Goal: Task Accomplishment & Management: Complete application form

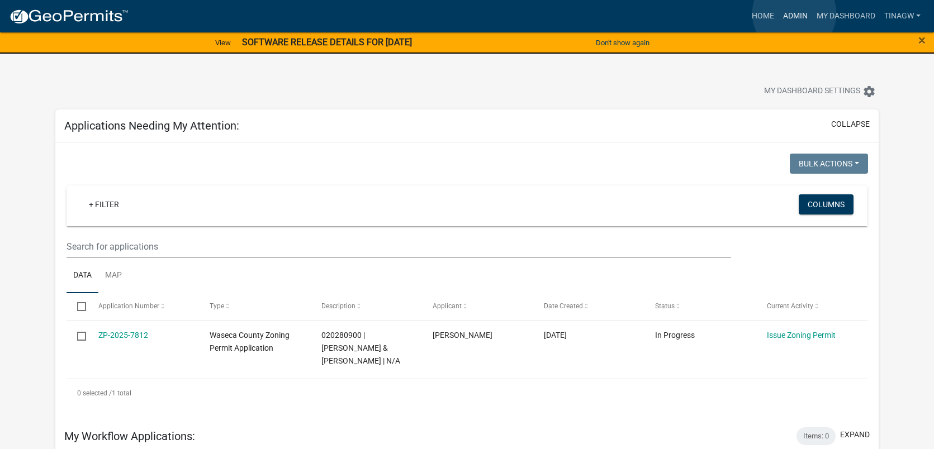
click at [794, 13] on link "Admin" at bounding box center [796, 16] width 34 height 21
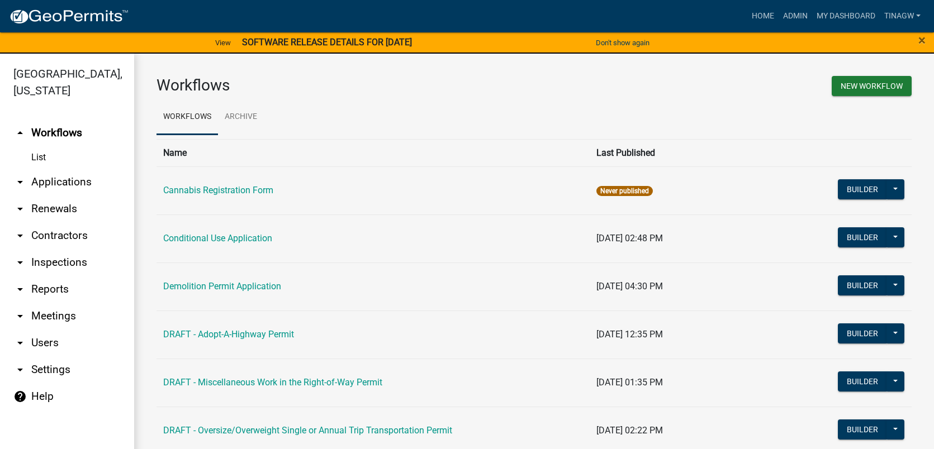
click at [63, 181] on link "arrow_drop_down Applications" at bounding box center [67, 182] width 134 height 27
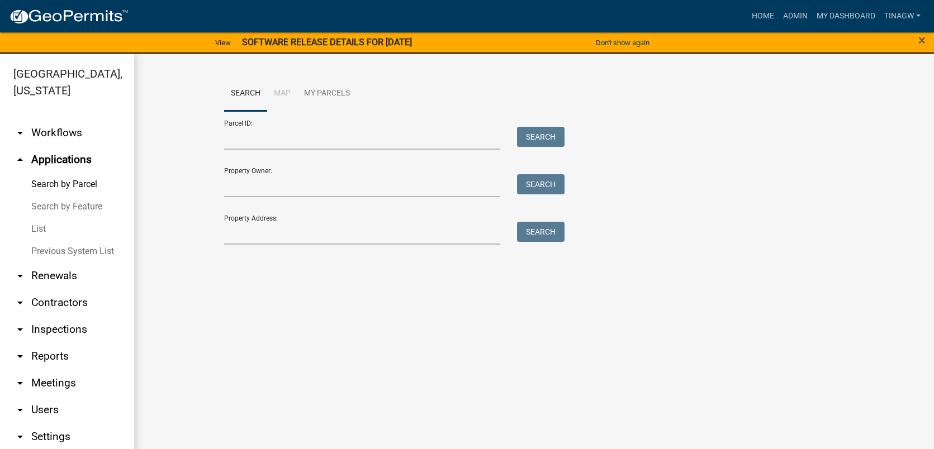
click at [41, 225] on link "List" at bounding box center [67, 229] width 134 height 22
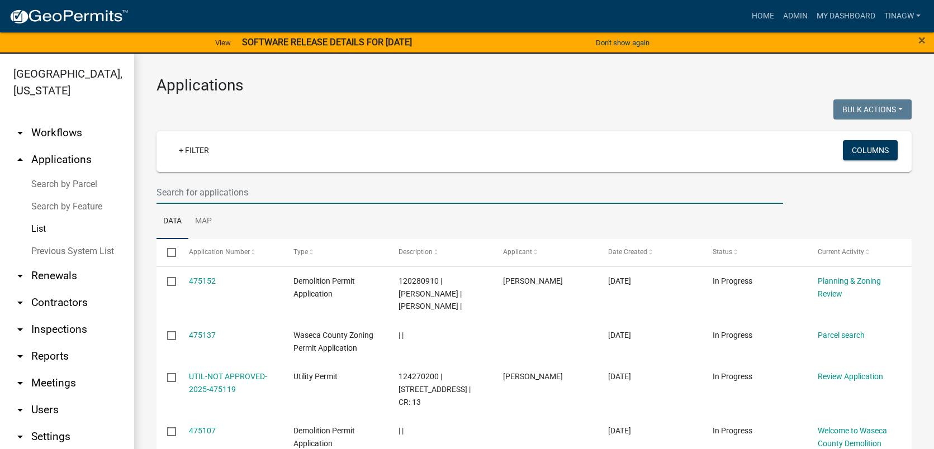
click at [225, 192] on input "text" at bounding box center [470, 192] width 627 height 23
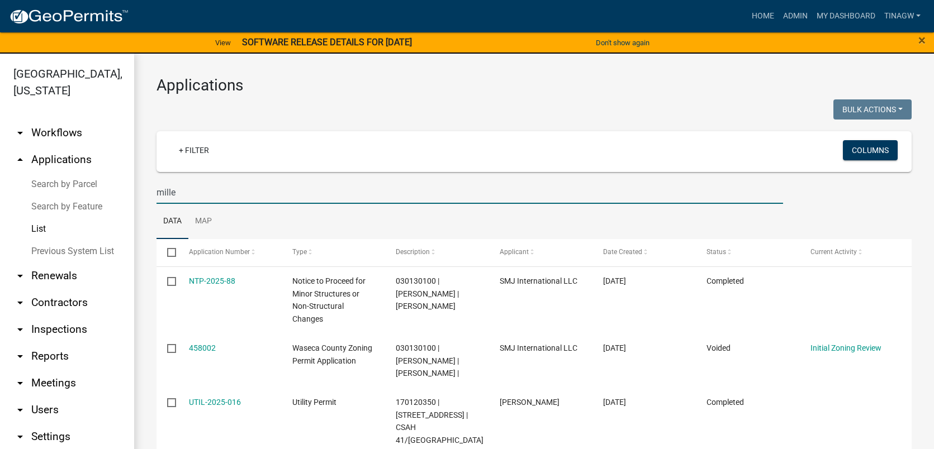
type input "[PERSON_NAME]"
drag, startPoint x: 192, startPoint y: 195, endPoint x: 92, endPoint y: 200, distance: 100.2
click at [92, 200] on div "[GEOGRAPHIC_DATA], [US_STATE] arrow_drop_down Workflows List arrow_drop_up Appl…" at bounding box center [467, 258] width 934 height 409
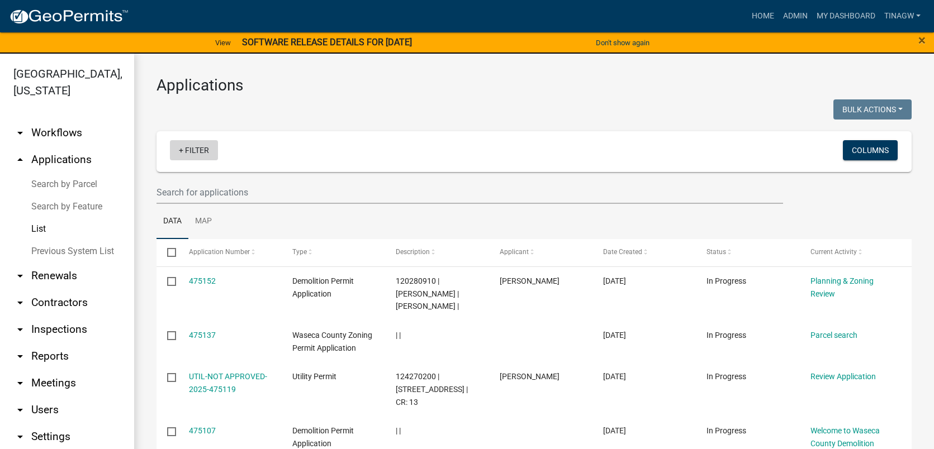
click at [192, 151] on link "+ Filter" at bounding box center [194, 150] width 48 height 20
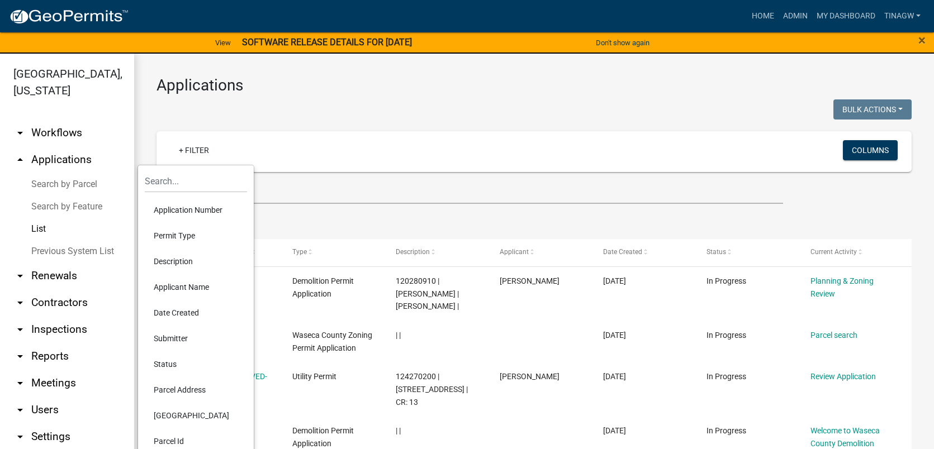
click at [184, 288] on li "Applicant Name" at bounding box center [196, 288] width 102 height 26
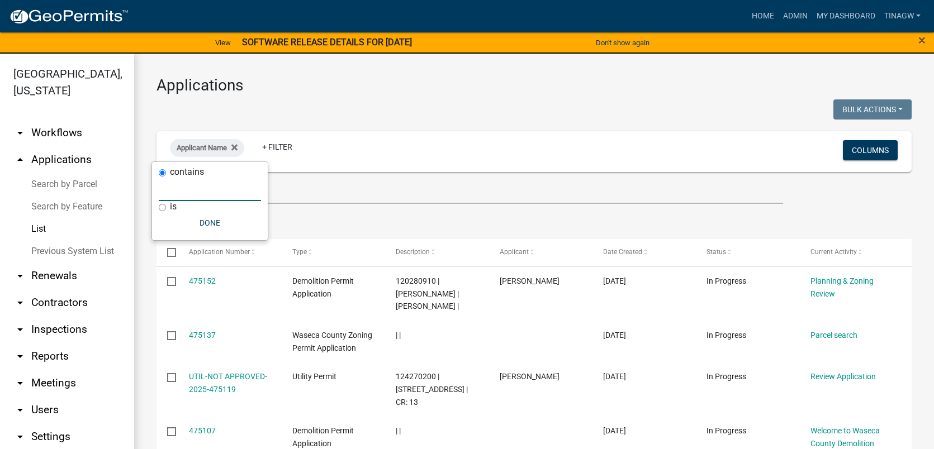
click at [191, 190] on input "text" at bounding box center [210, 189] width 102 height 23
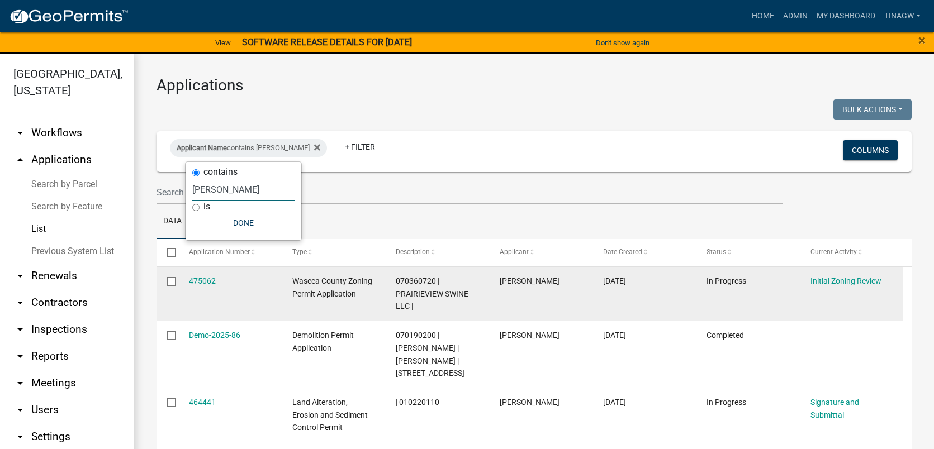
type input "[PERSON_NAME]"
click at [316, 285] on span "Waseca County Zoning Permit Application" at bounding box center [332, 288] width 80 height 22
click at [198, 281] on link "475062" at bounding box center [202, 281] width 27 height 9
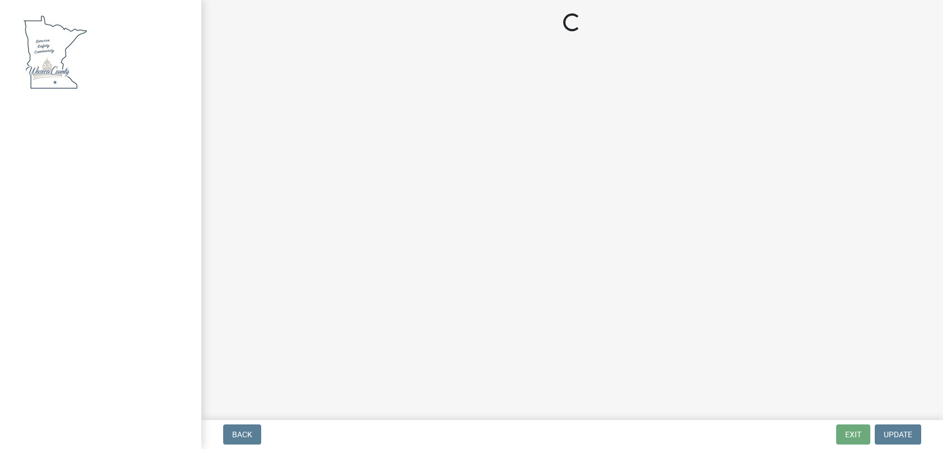
select select "f85b0be6-0ba0-4e52-abd8-9a831d915a76"
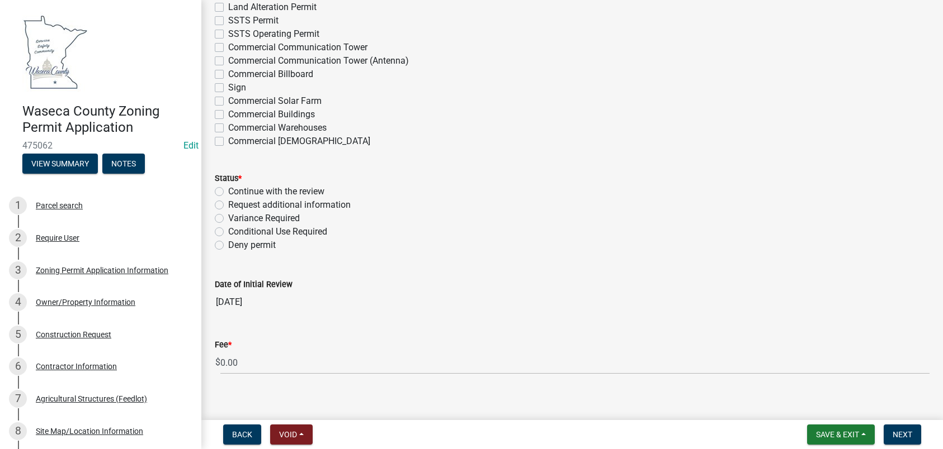
scroll to position [3155, 0]
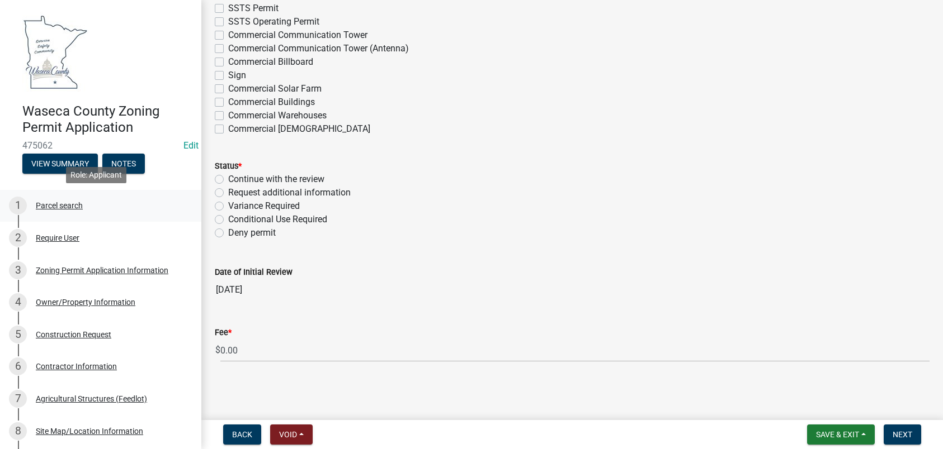
click at [60, 204] on div "Parcel search" at bounding box center [59, 206] width 47 height 8
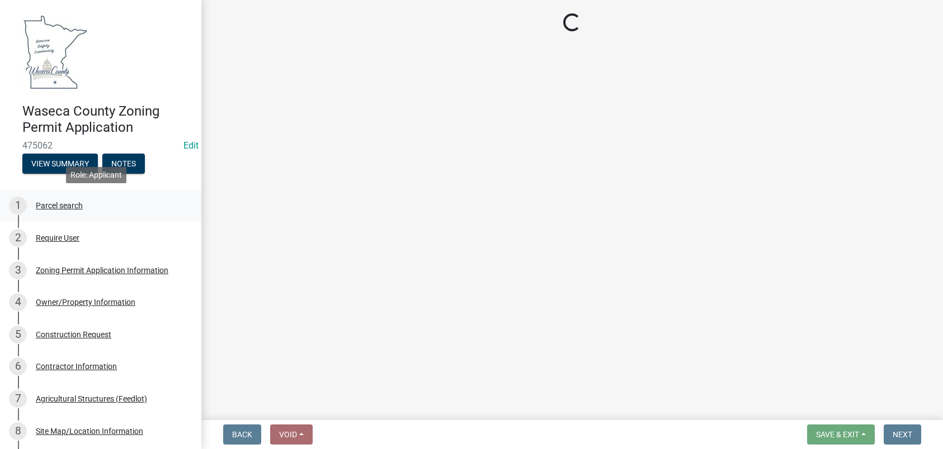
scroll to position [0, 0]
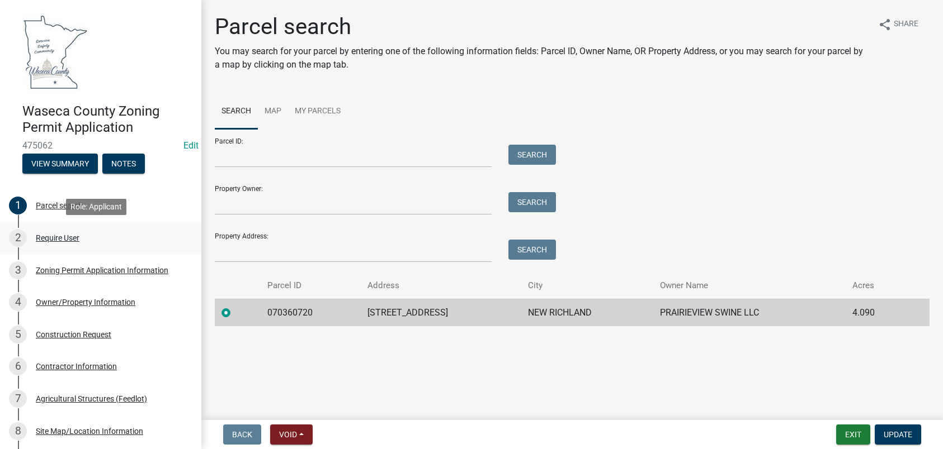
click at [63, 237] on div "Require User" at bounding box center [58, 238] width 44 height 8
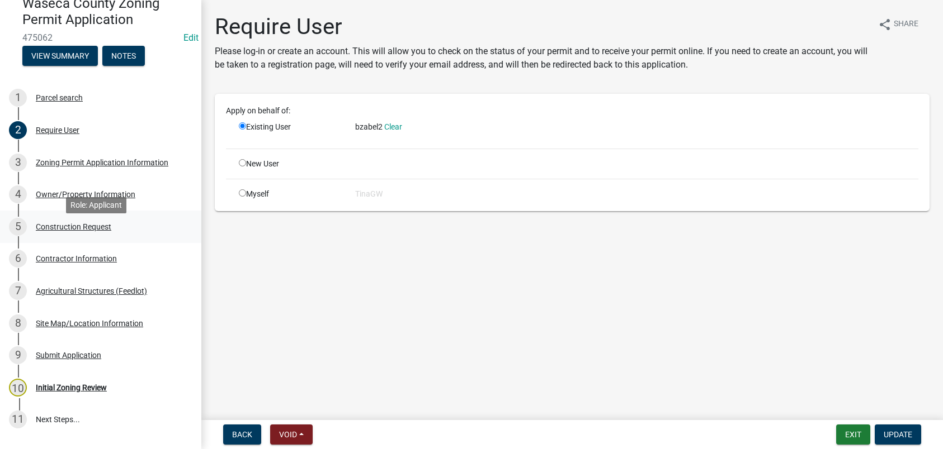
scroll to position [112, 0]
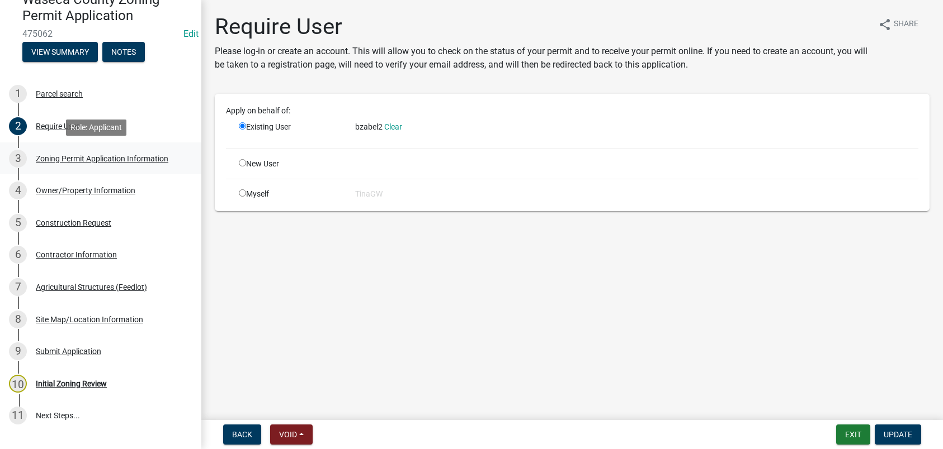
click at [67, 157] on div "Zoning Permit Application Information" at bounding box center [102, 159] width 132 height 8
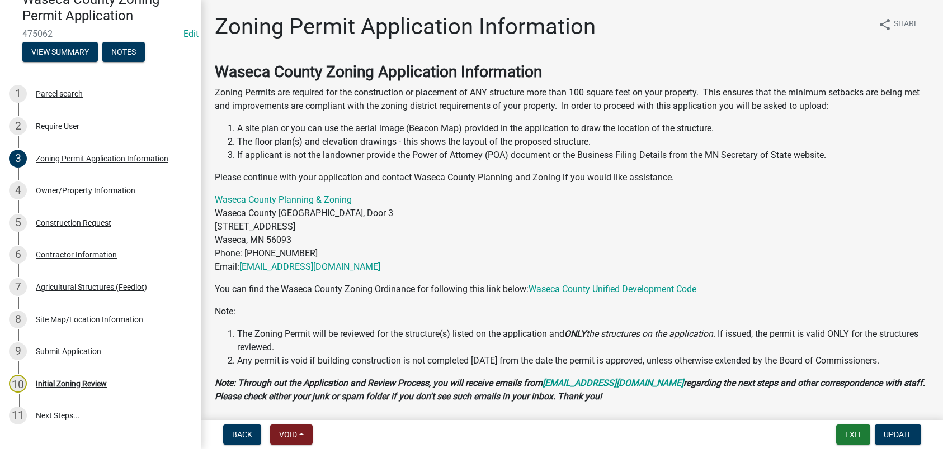
scroll to position [54, 0]
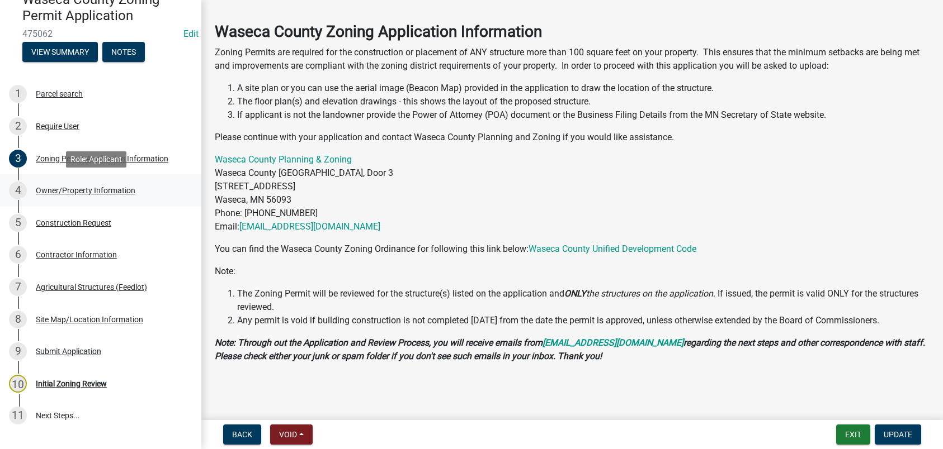
click at [64, 188] on div "Owner/Property Information" at bounding box center [86, 191] width 100 height 8
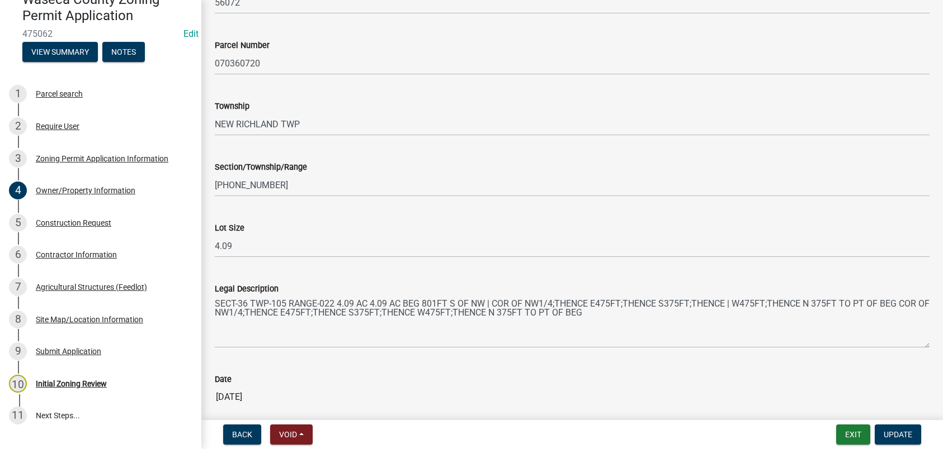
scroll to position [1052, 0]
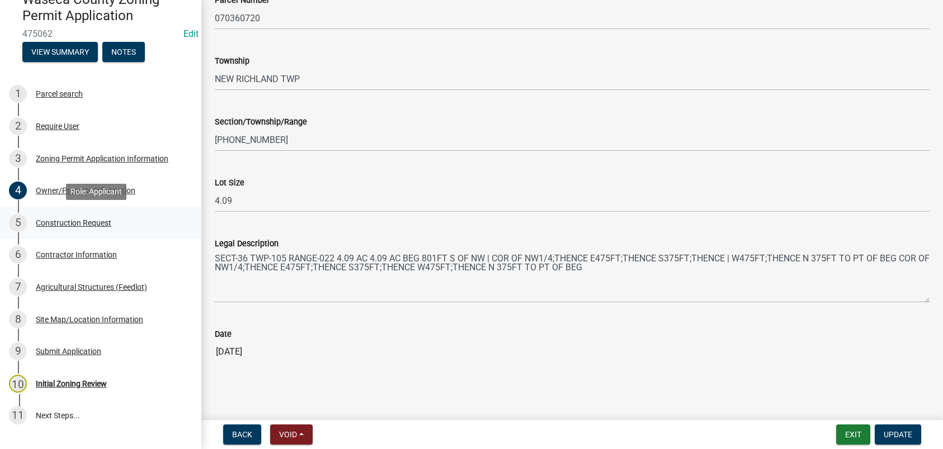
click at [62, 223] on div "Construction Request" at bounding box center [73, 223] width 75 height 8
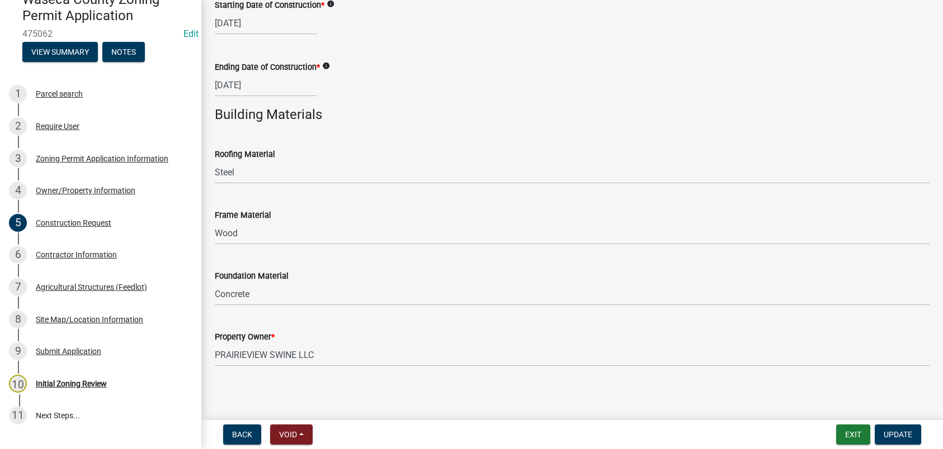
scroll to position [742, 0]
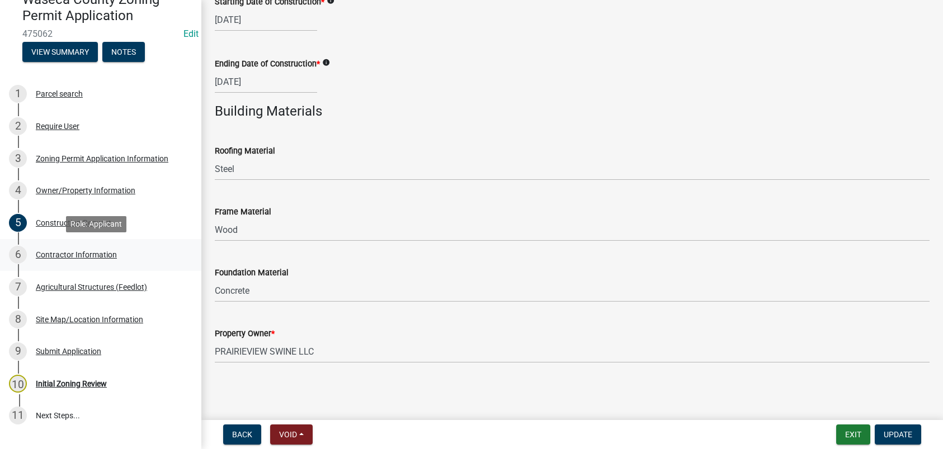
click at [79, 253] on div "Contractor Information" at bounding box center [76, 255] width 81 height 8
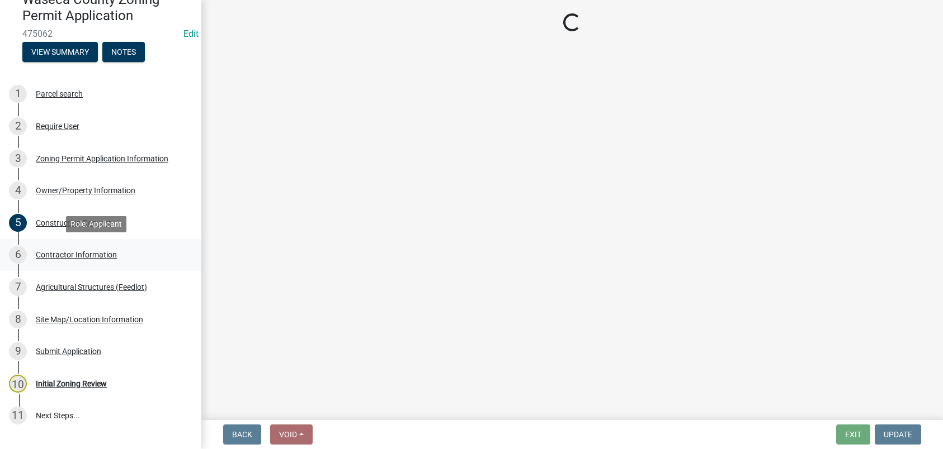
scroll to position [0, 0]
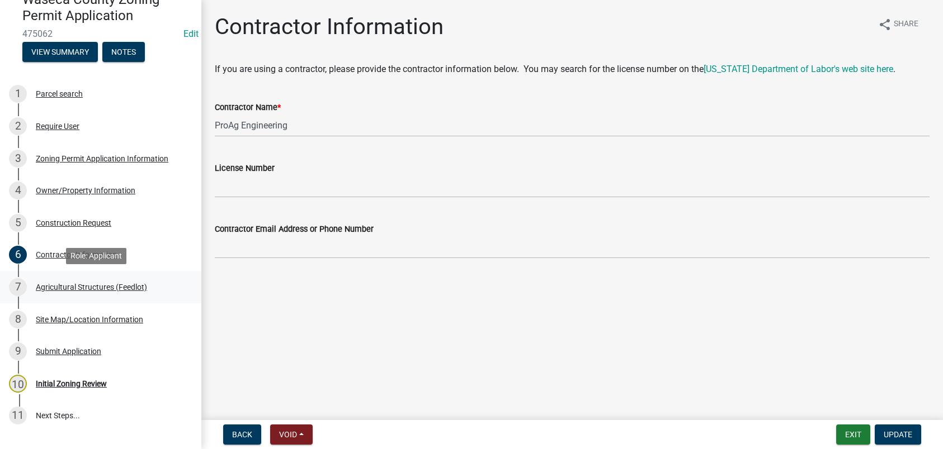
click at [87, 287] on div "Agricultural Structures (Feedlot)" at bounding box center [91, 287] width 111 height 8
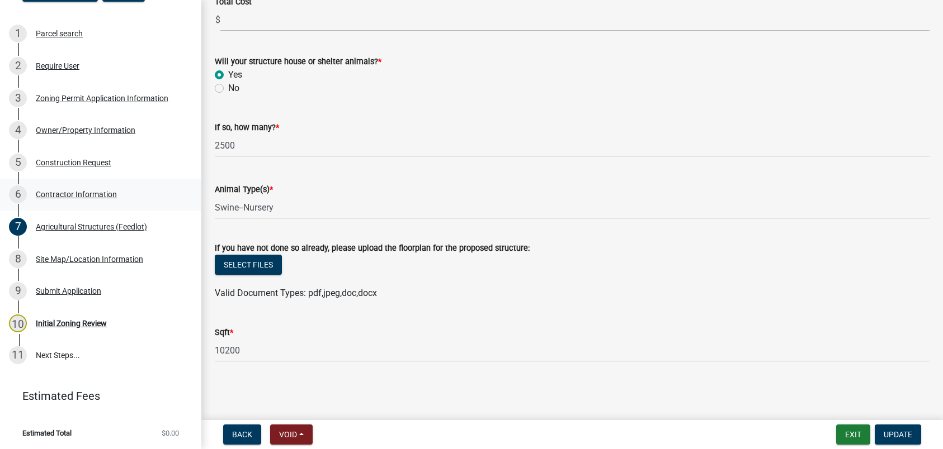
scroll to position [173, 0]
click at [77, 257] on div "Site Map/Location Information" at bounding box center [89, 258] width 107 height 8
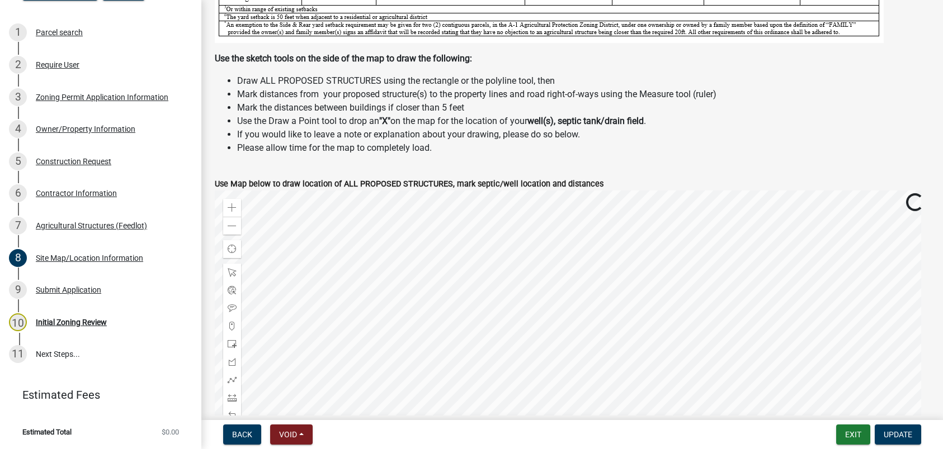
scroll to position [447, 0]
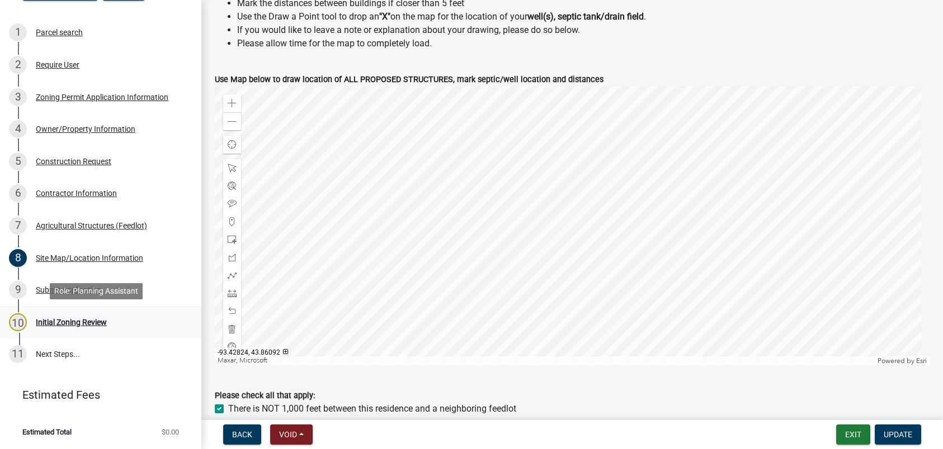
click at [62, 320] on div "Initial Zoning Review" at bounding box center [71, 323] width 71 height 8
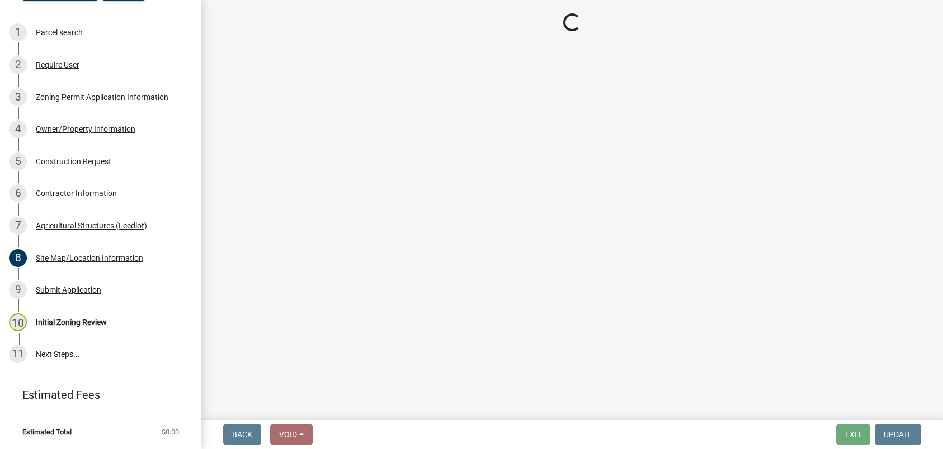
select select "f85b0be6-0ba0-4e52-abd8-9a831d915a76"
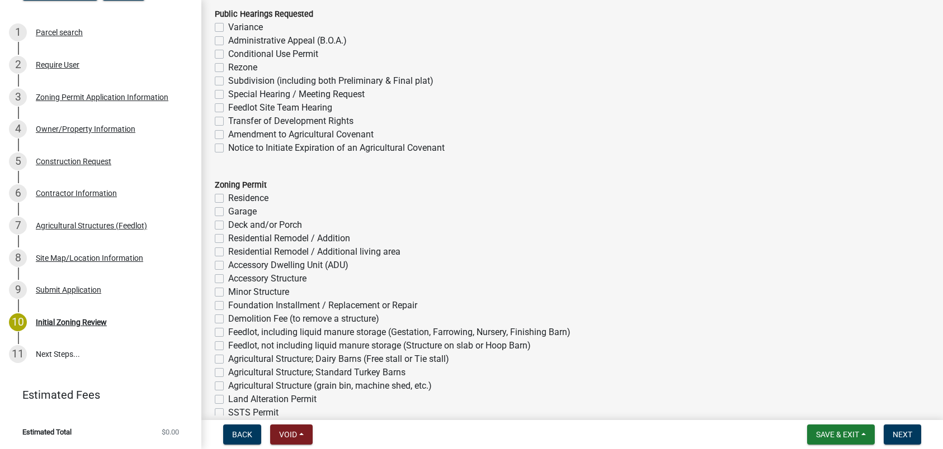
scroll to position [2739, 0]
